Goal: Task Accomplishment & Management: Manage account settings

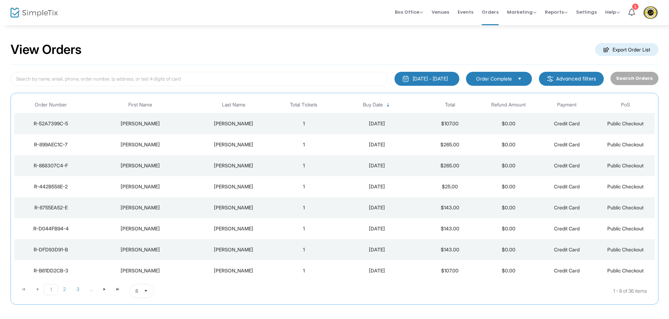
click at [651, 9] on img at bounding box center [650, 12] width 14 height 13
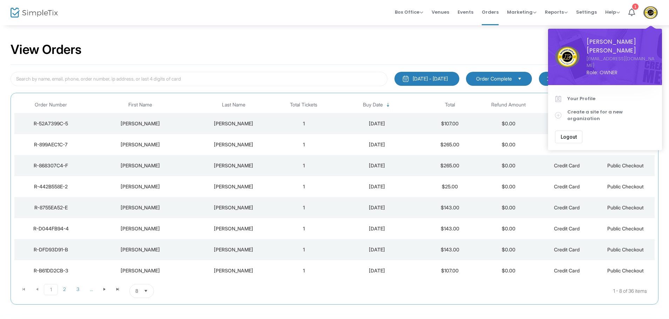
click at [573, 134] on span "Logout" at bounding box center [569, 137] width 16 height 6
